Goal: Task Accomplishment & Management: Complete application form

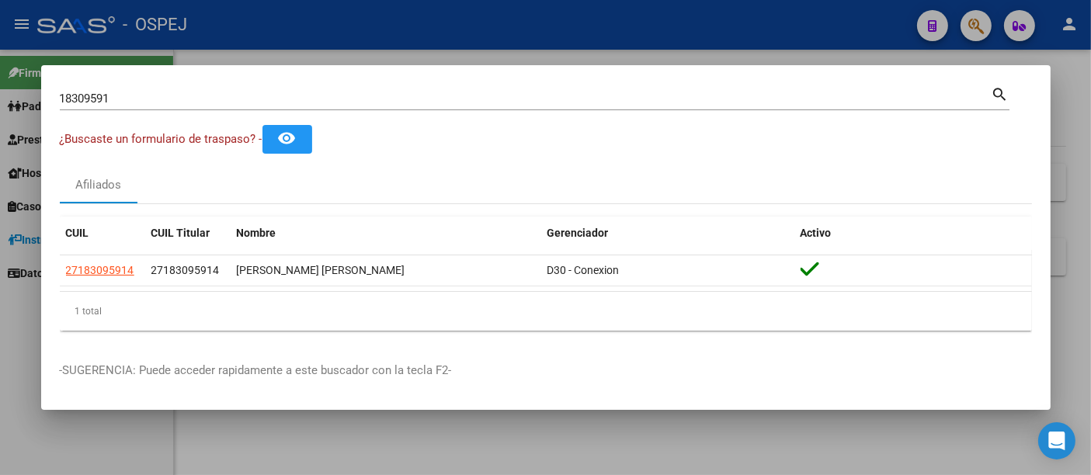
click at [377, 99] on input "18309591" at bounding box center [526, 99] width 932 height 14
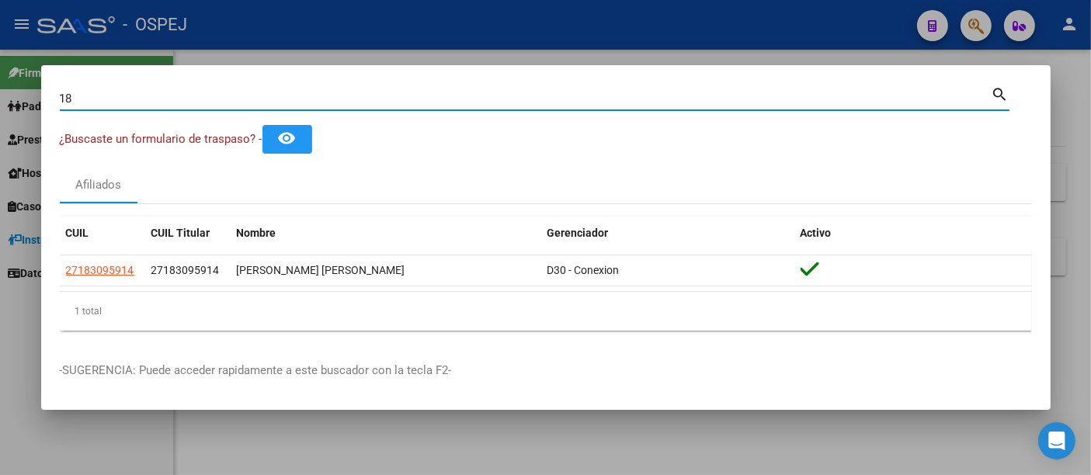
type input "1"
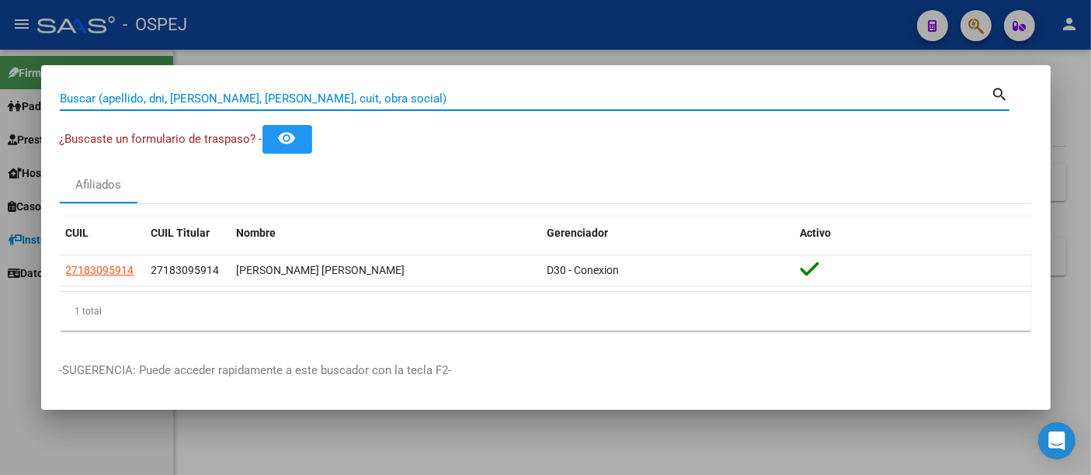
paste input "20-41710477-2"
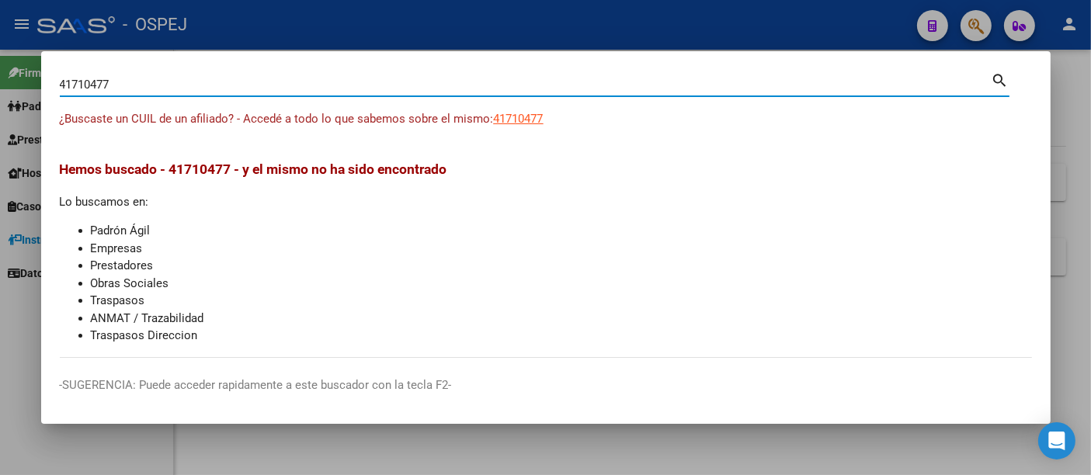
type input "41710477"
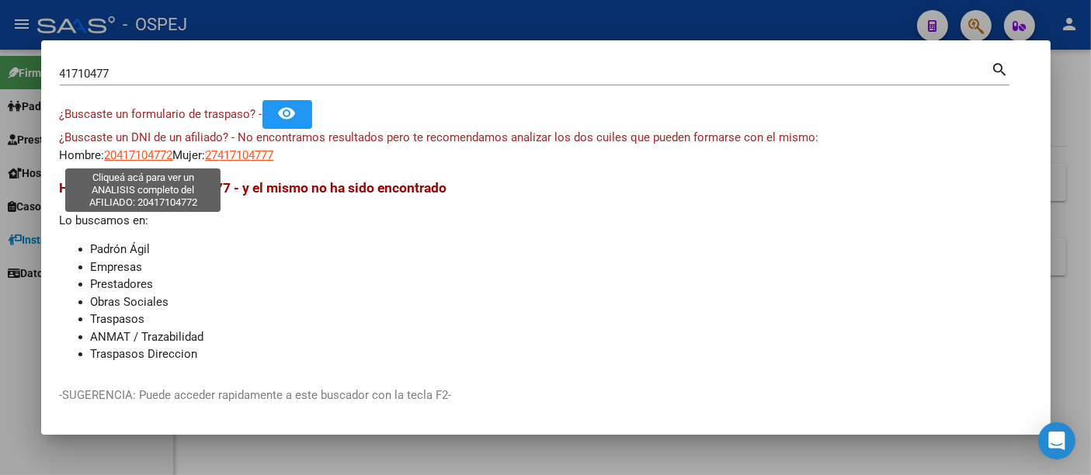
click at [154, 160] on span "20417104772" at bounding box center [139, 155] width 68 height 14
type textarea "20417104772"
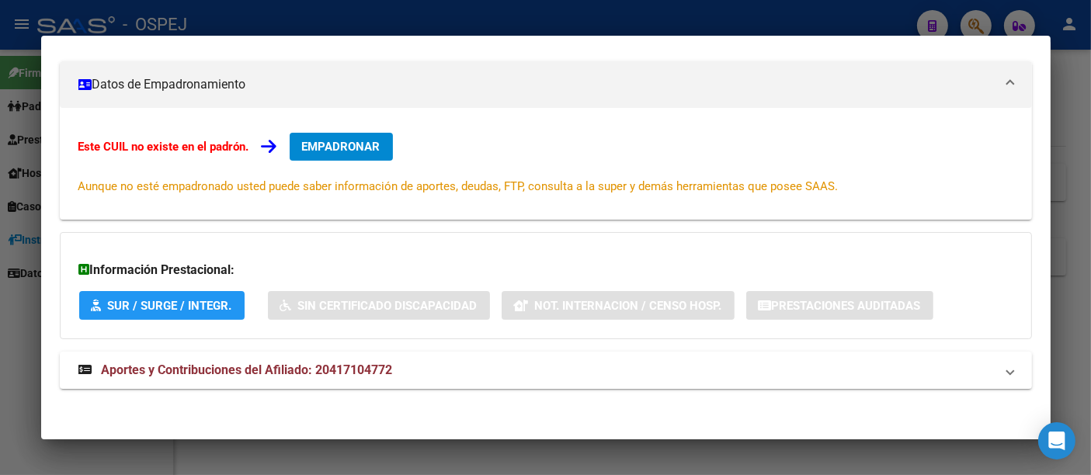
scroll to position [209, 0]
click at [377, 365] on span "Aportes y Contribuciones del Afiliado: 20417104772" at bounding box center [247, 369] width 291 height 15
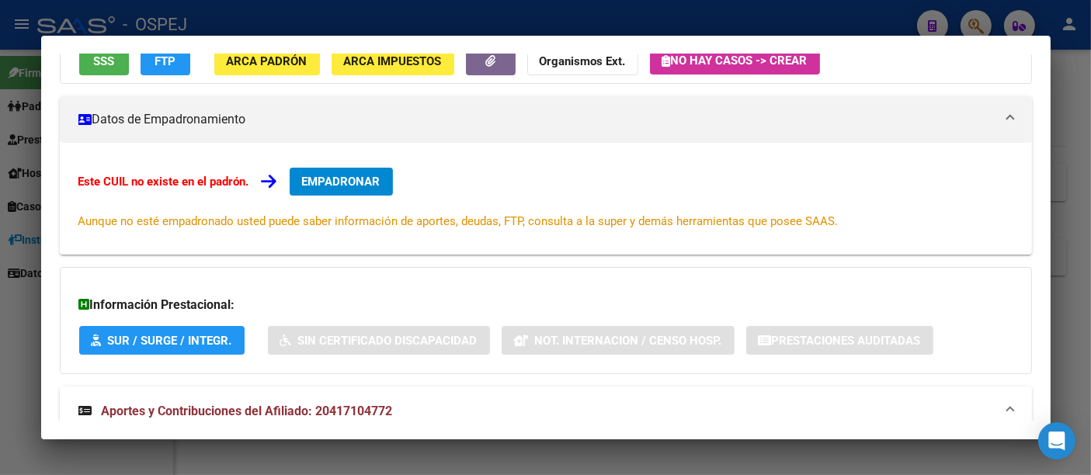
scroll to position [0, 0]
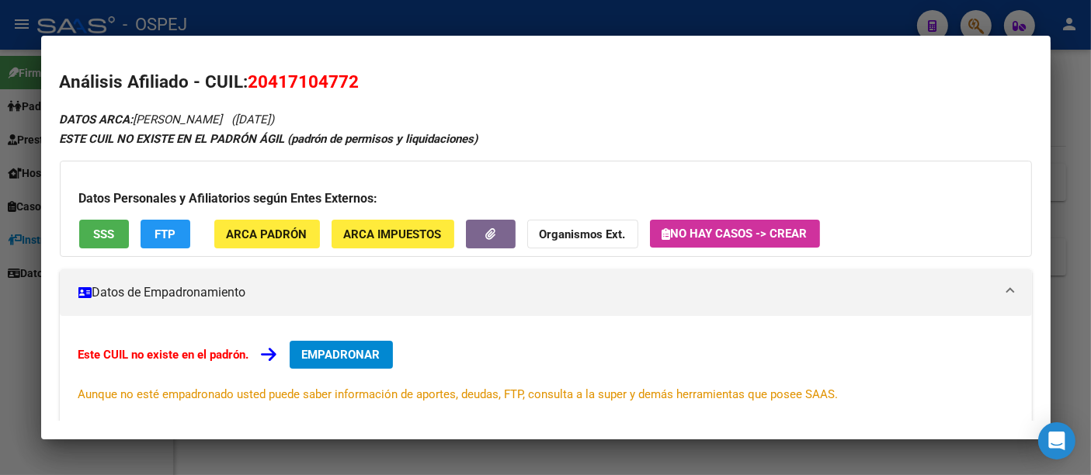
click at [529, 19] on div at bounding box center [545, 237] width 1091 height 475
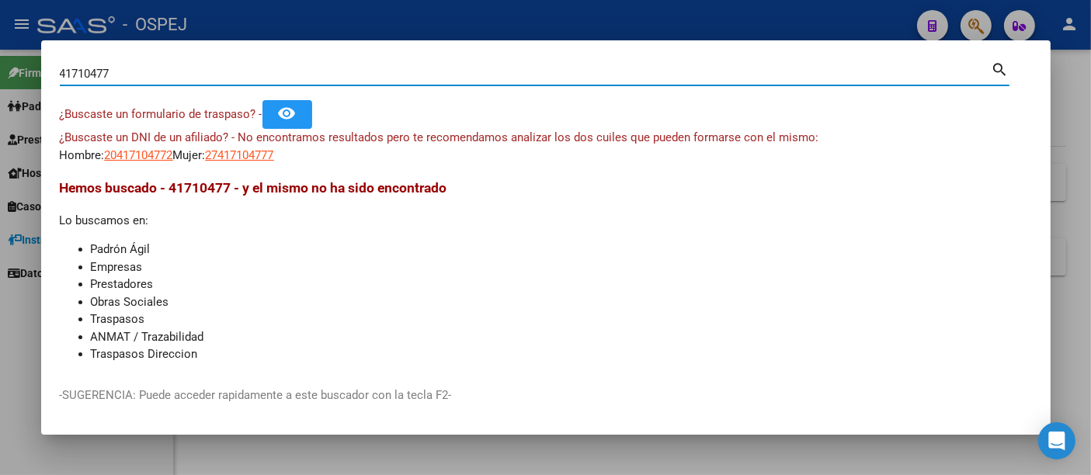
click at [437, 74] on input "41710477" at bounding box center [526, 74] width 932 height 14
type input "4"
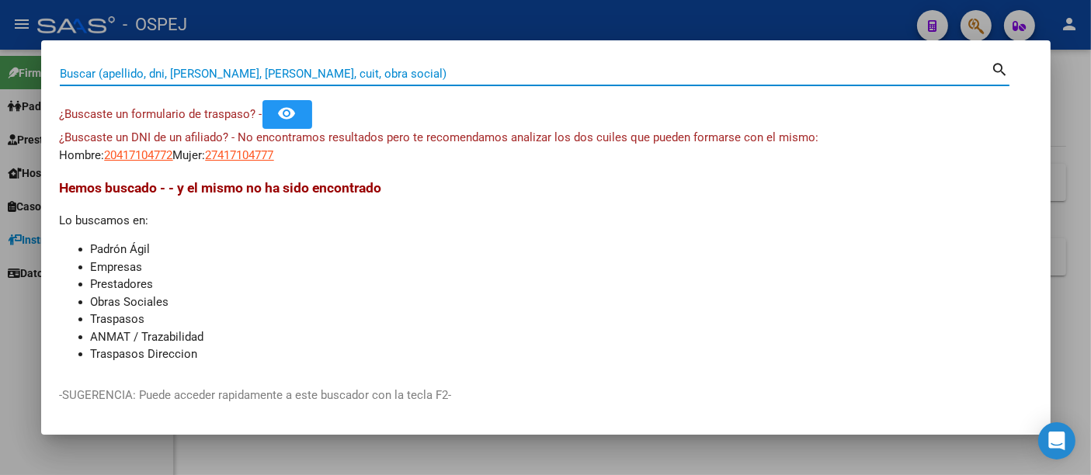
paste input "051823959"
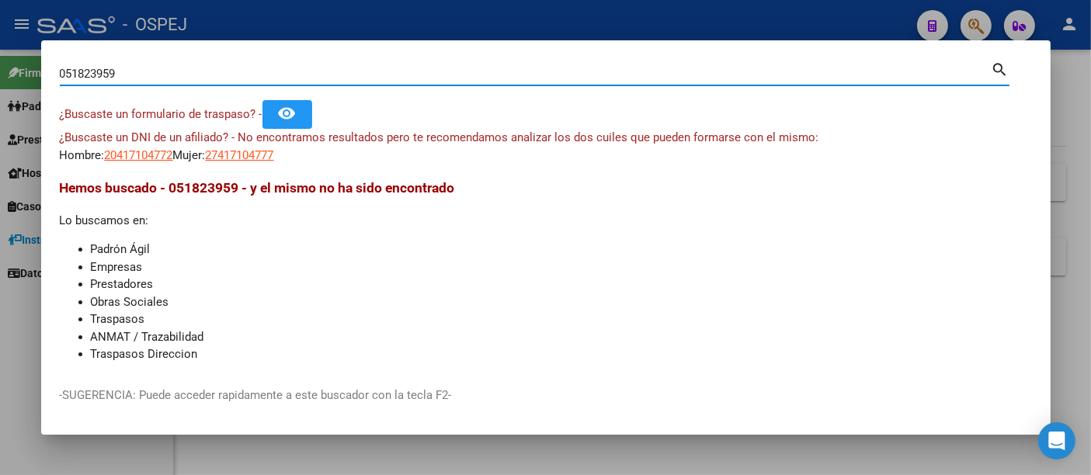
type input "051823959"
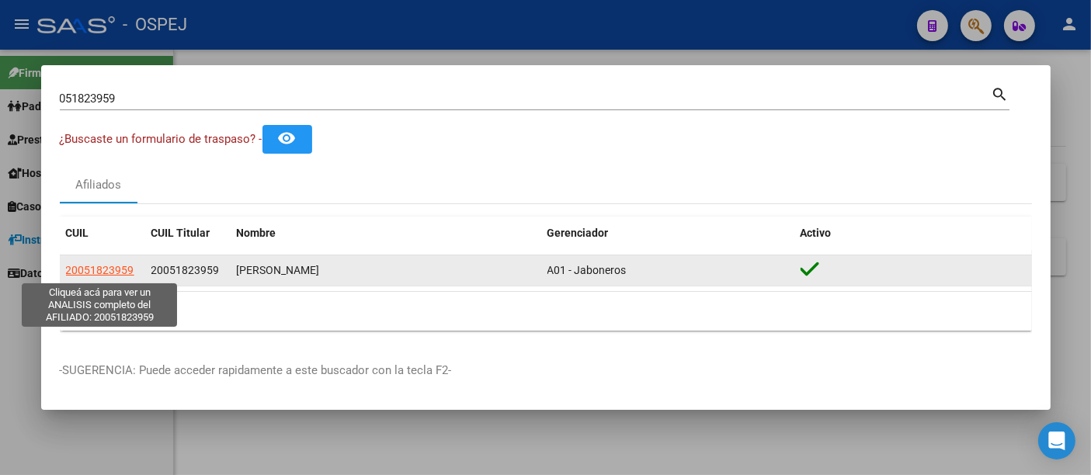
click at [104, 268] on span "20051823959" at bounding box center [100, 270] width 68 height 12
type textarea "20051823959"
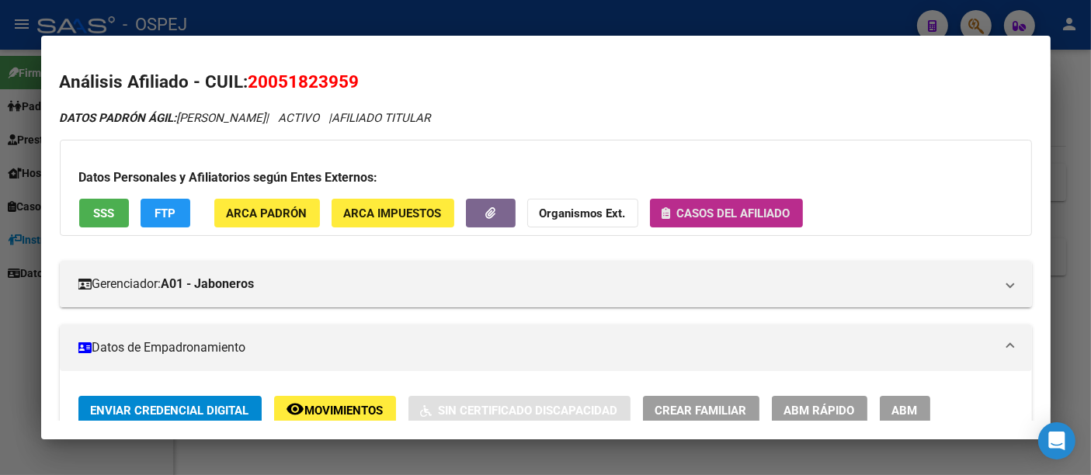
click at [736, 207] on span "Casos del afiliado" at bounding box center [733, 214] width 113 height 14
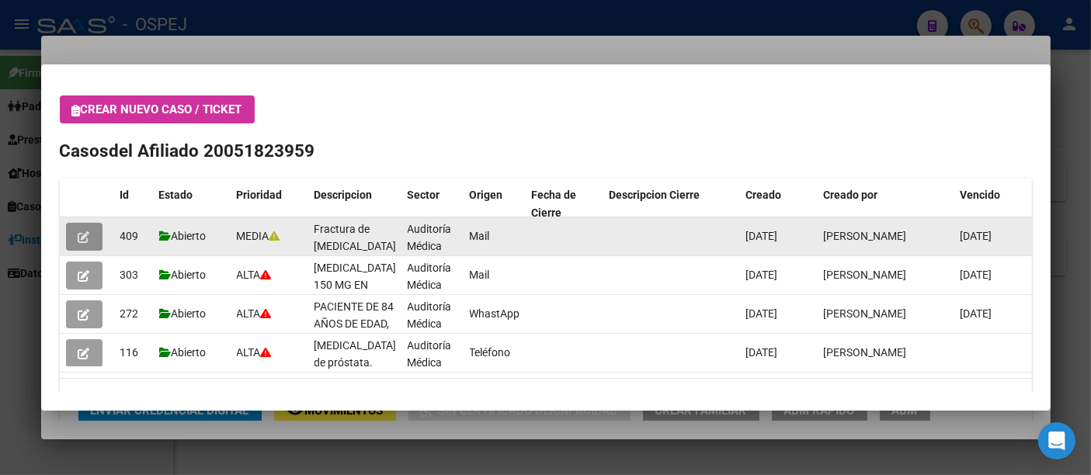
click at [77, 228] on button "button" at bounding box center [84, 237] width 37 height 28
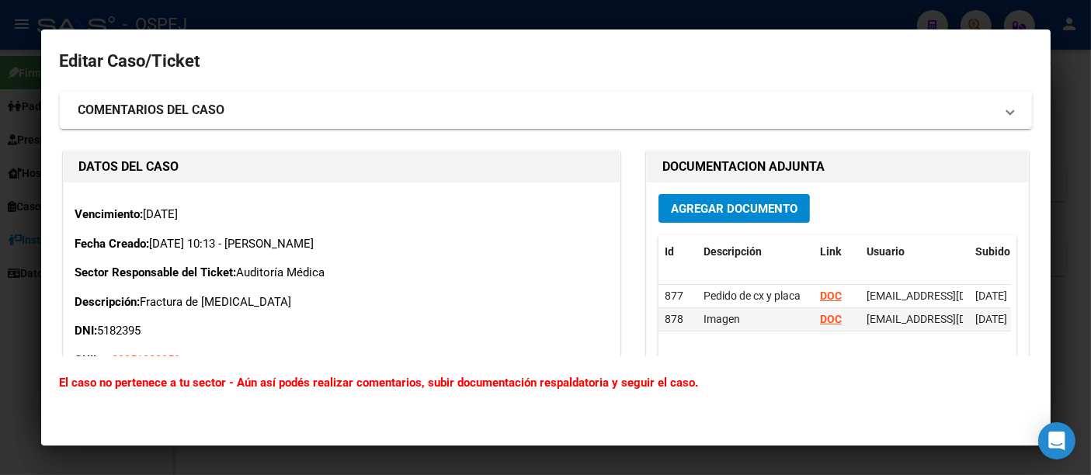
click at [687, 206] on span "Agregar Documento" at bounding box center [734, 209] width 127 height 14
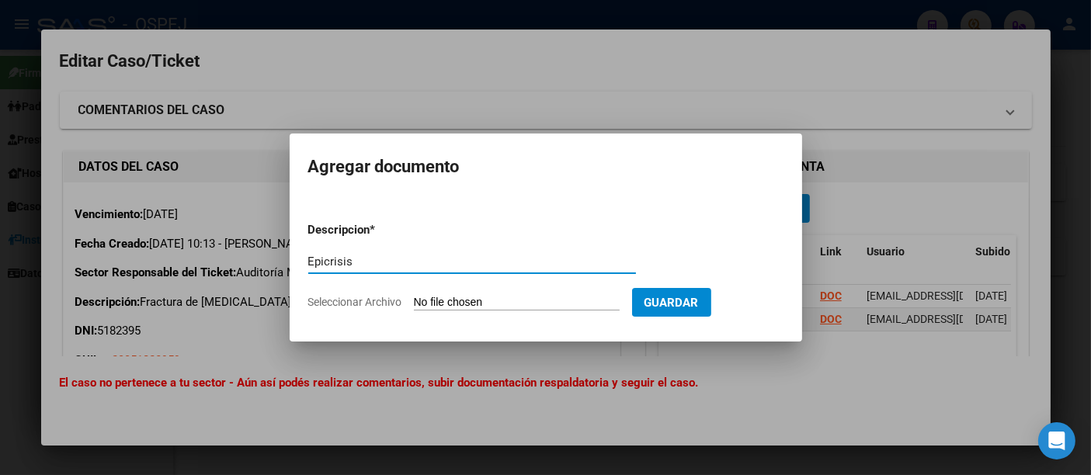
type input "Epicrisis"
click at [526, 297] on input "Seleccionar Archivo" at bounding box center [517, 303] width 206 height 15
type input "C:\fakepath\Epicrisis [PERSON_NAME].pdf"
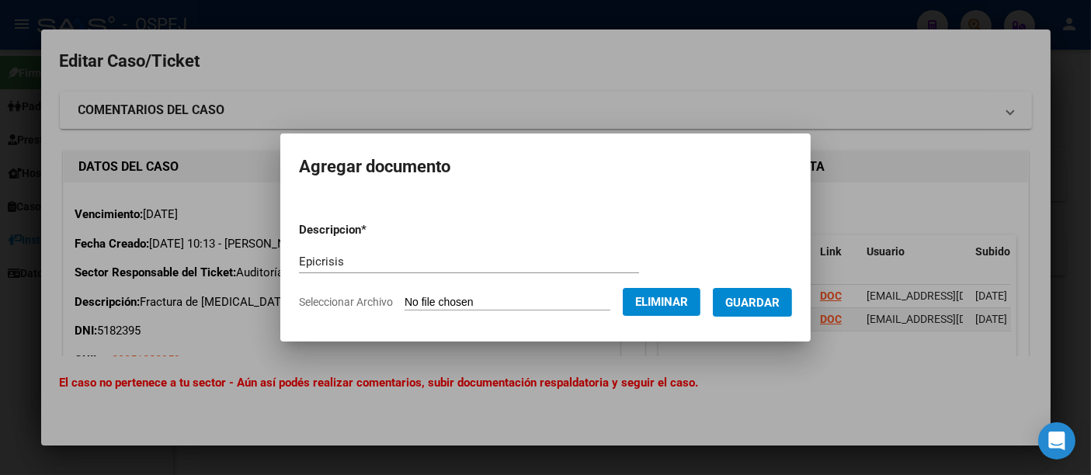
click at [780, 298] on span "Guardar" at bounding box center [752, 303] width 54 height 14
